Goal: Find specific page/section: Find specific page/section

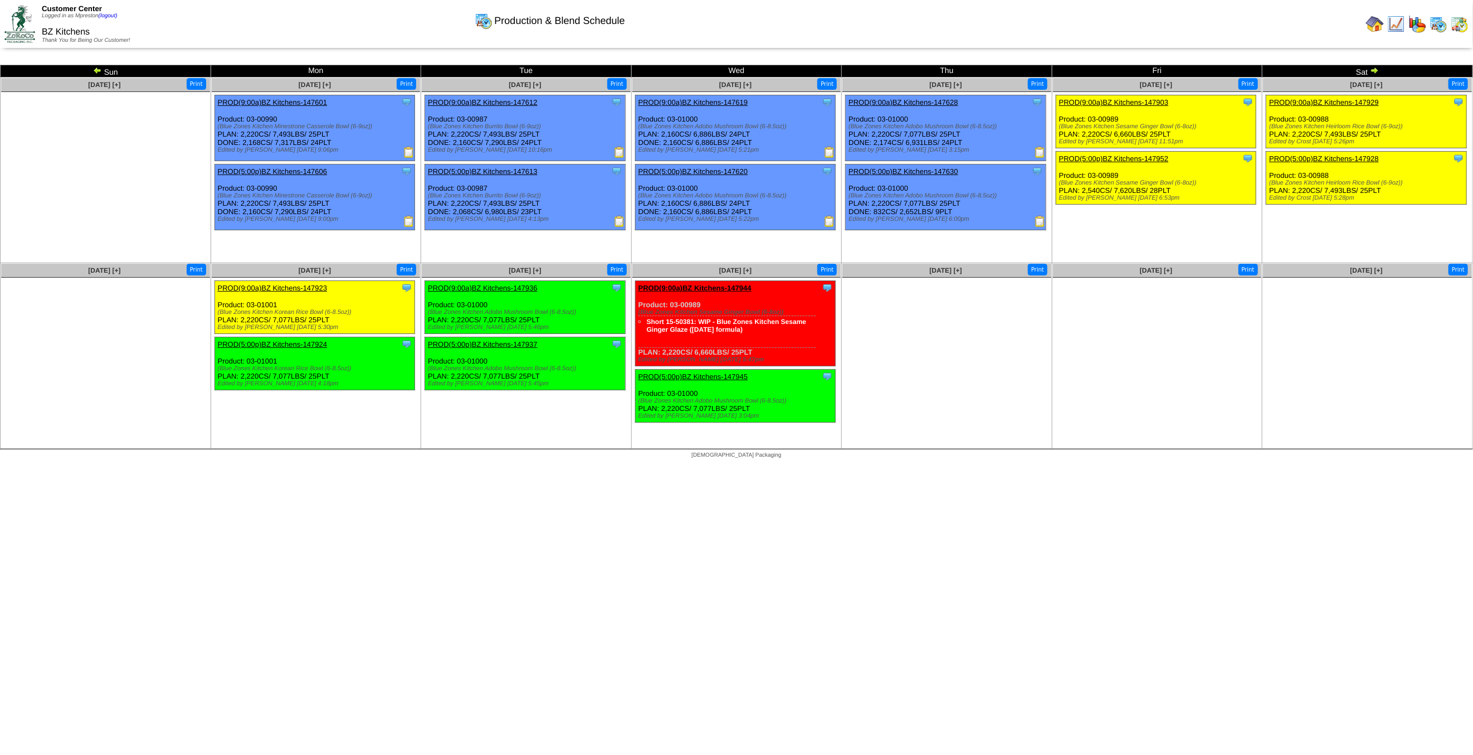
click at [556, 464] on html "Customer Center Logged in as Mpreston (logout) BZ Kitchens Thank You for Being …" at bounding box center [736, 232] width 1473 height 464
click at [1457, 27] on img at bounding box center [1460, 24] width 18 height 18
